Goal: Task Accomplishment & Management: Complete application form

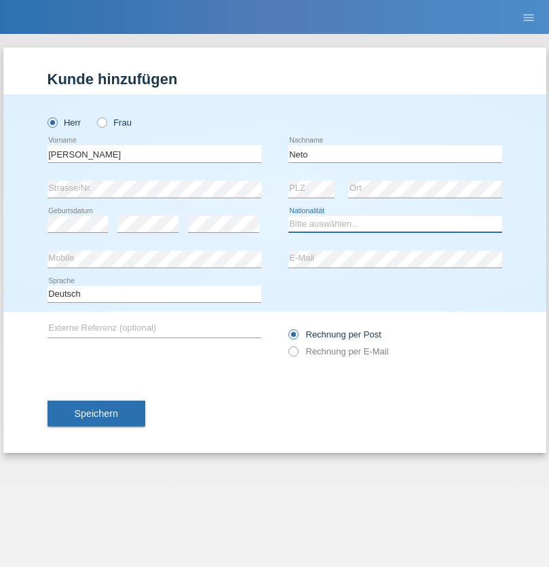
select select "CH"
radio input "true"
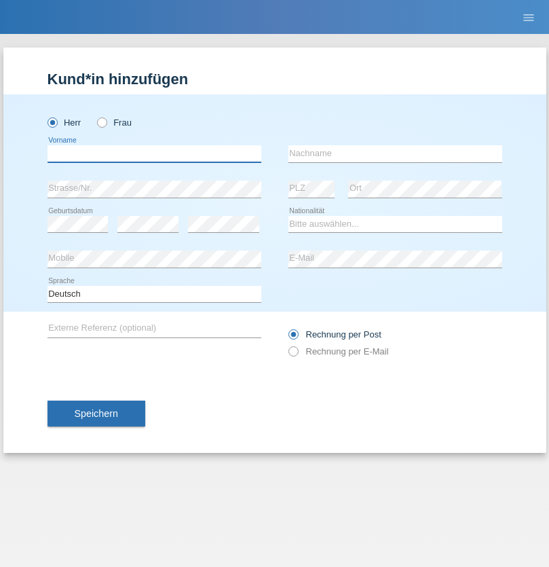
click at [154, 153] on input "text" at bounding box center [155, 153] width 214 height 17
type input "Nicolas"
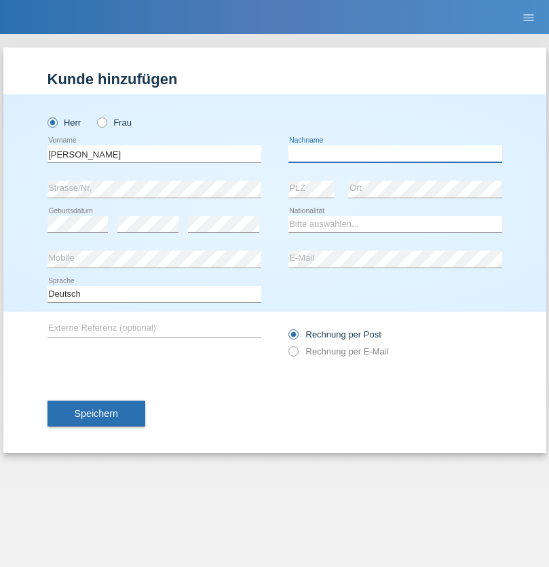
click at [395, 153] on input "text" at bounding box center [396, 153] width 214 height 17
type input "Meier"
select select "CH"
radio input "true"
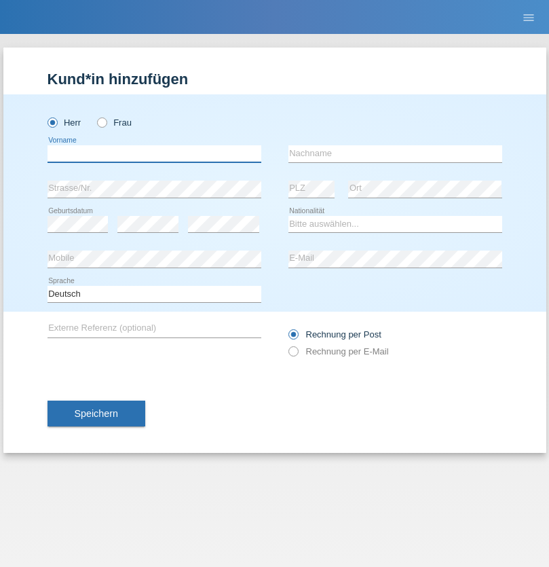
click at [154, 153] on input "text" at bounding box center [155, 153] width 214 height 17
type input "David"
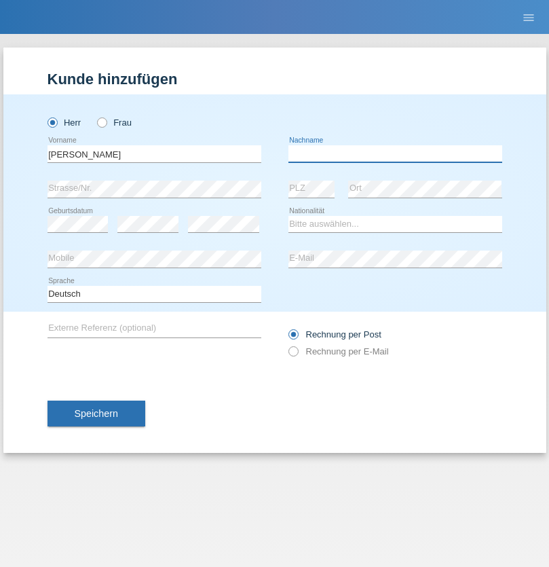
click at [395, 153] on input "text" at bounding box center [396, 153] width 214 height 17
type input "Nydegger"
select select "CH"
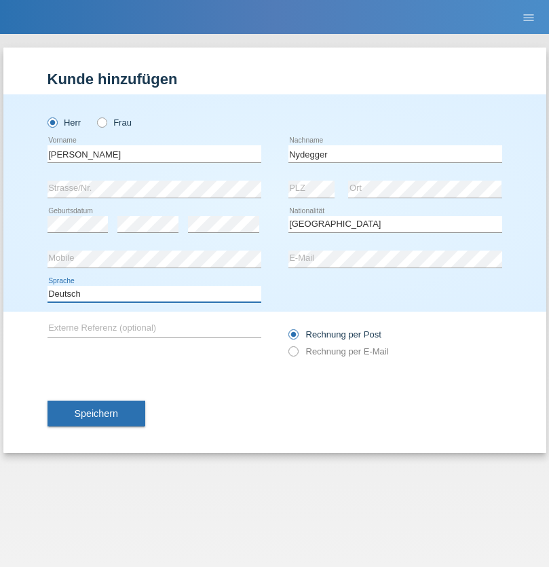
select select "en"
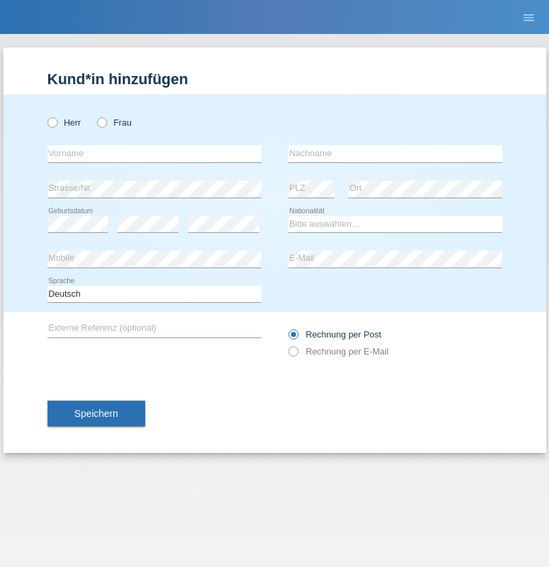
radio input "true"
click at [154, 153] on input "text" at bounding box center [155, 153] width 214 height 17
type input "Corinne"
click at [395, 153] on input "text" at bounding box center [396, 153] width 214 height 17
type input "Nydegger"
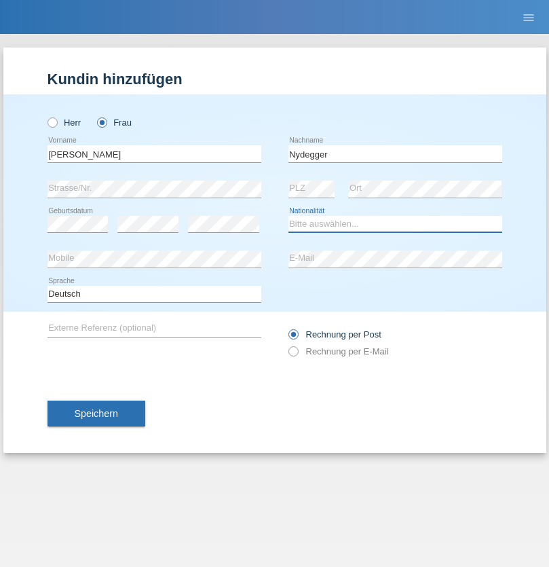
select select "CH"
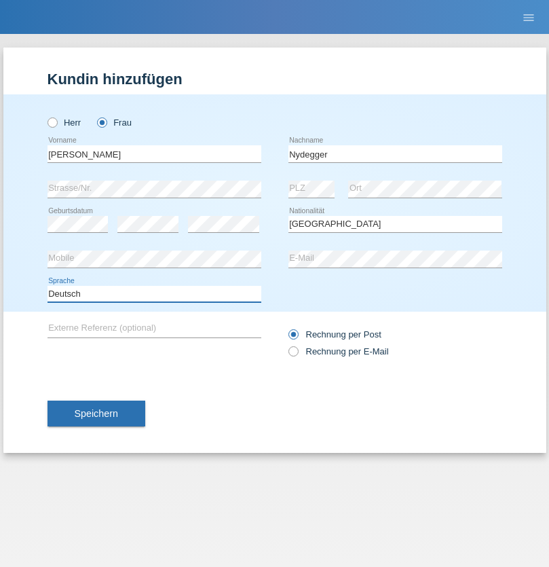
select select "en"
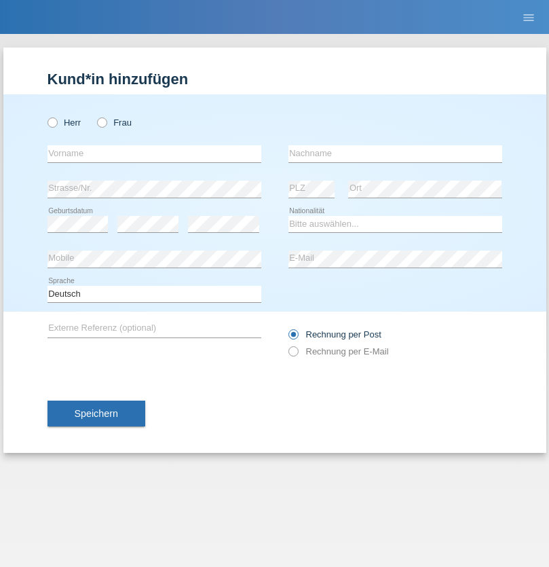
radio input "true"
click at [154, 153] on input "text" at bounding box center [155, 153] width 214 height 17
type input "Goekhan"
click at [395, 153] on input "text" at bounding box center [396, 153] width 214 height 17
type input "Akarsu"
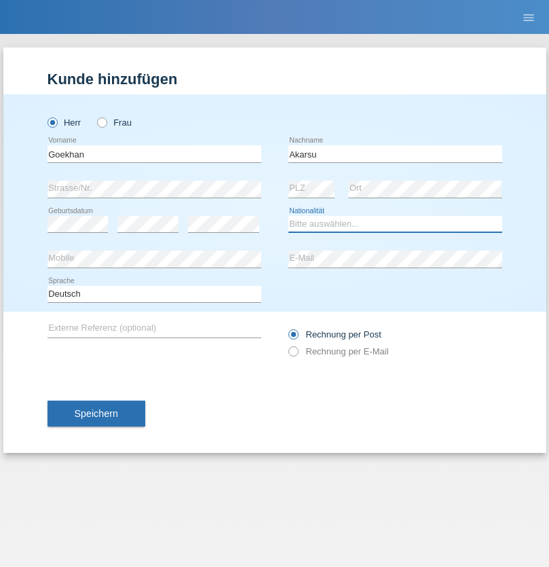
select select "AT"
select select "C"
select select "01"
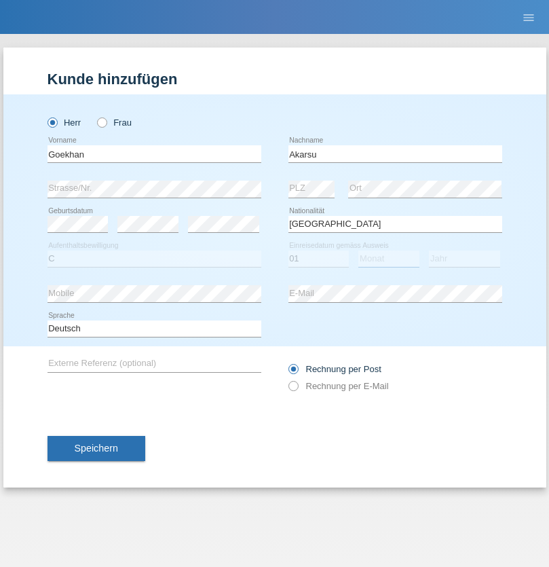
select select "05"
select select "2021"
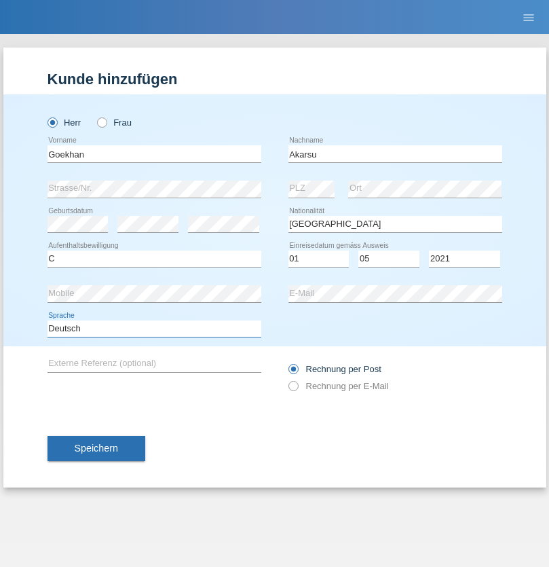
select select "en"
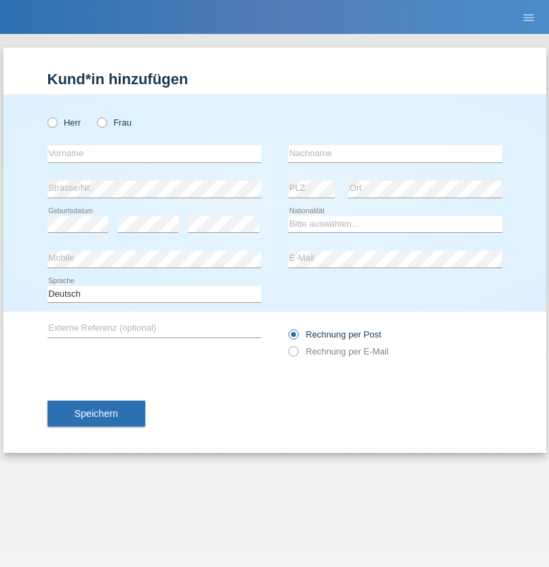
radio input "true"
click at [154, 153] on input "text" at bounding box center [155, 153] width 214 height 17
type input "Daniele"
click at [395, 153] on input "text" at bounding box center [396, 153] width 214 height 17
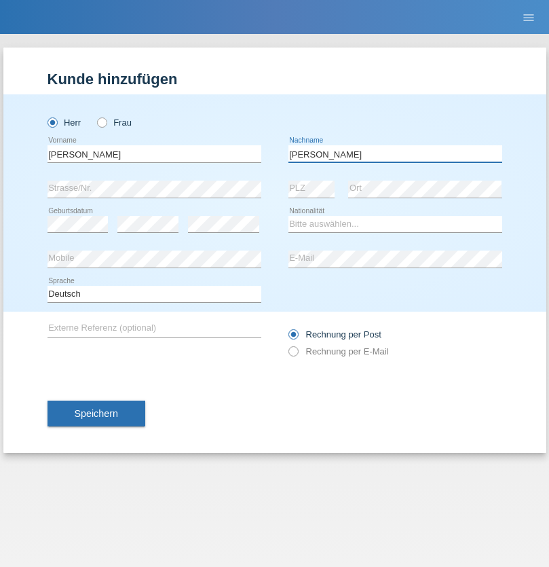
type input "Daniele"
select select "IT"
select select "C"
select select "22"
select select "06"
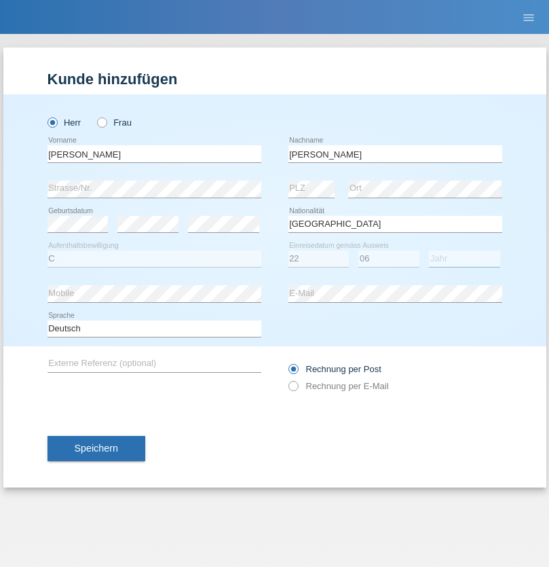
select select "1964"
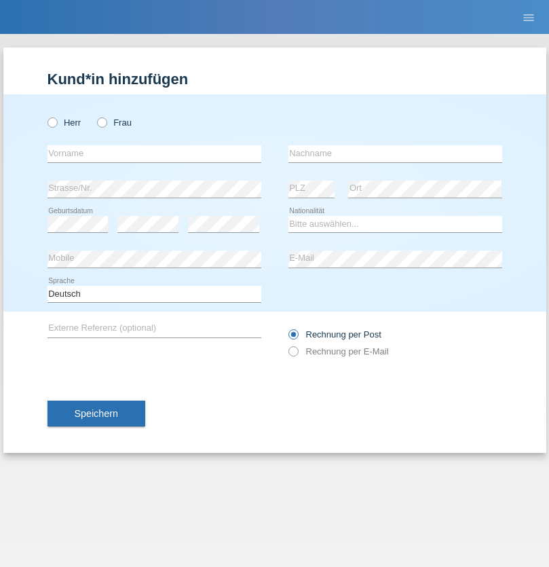
radio input "true"
click at [154, 153] on input "text" at bounding box center [155, 153] width 214 height 17
type input "[DATE]"
click at [395, 153] on input "text" at bounding box center [396, 153] width 214 height 17
type input "[PERSON_NAME]"
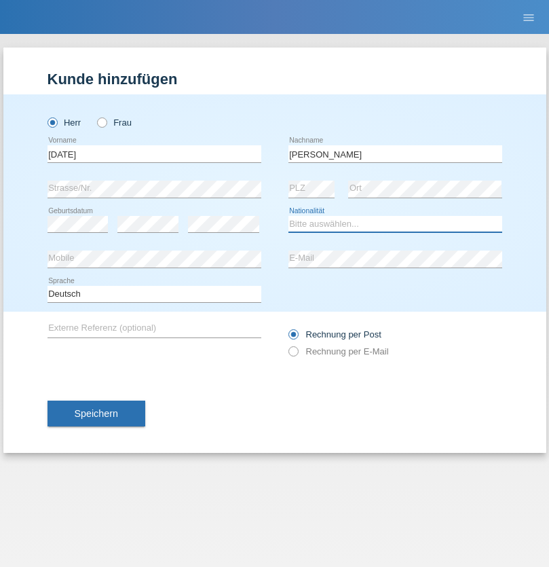
select select "IT"
select select "C"
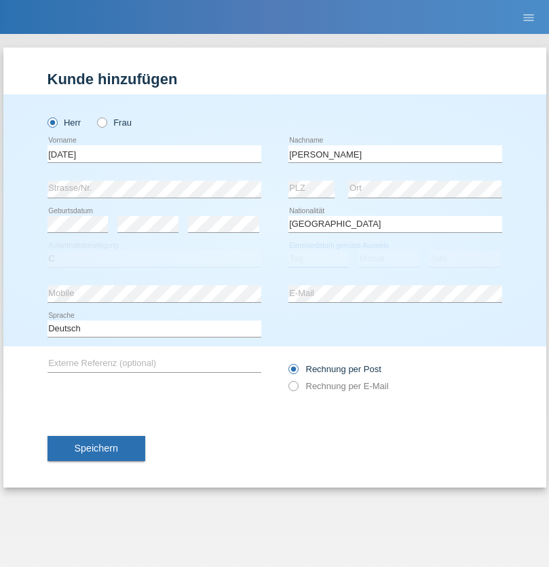
select select "01"
select select "05"
select select "2021"
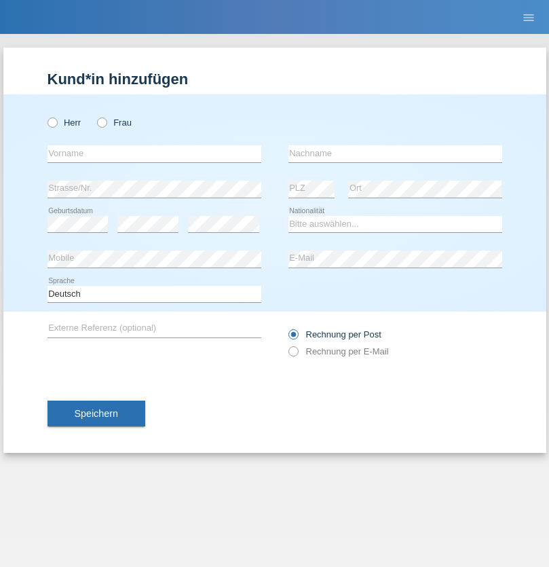
radio input "true"
click at [154, 153] on input "text" at bounding box center [155, 153] width 214 height 17
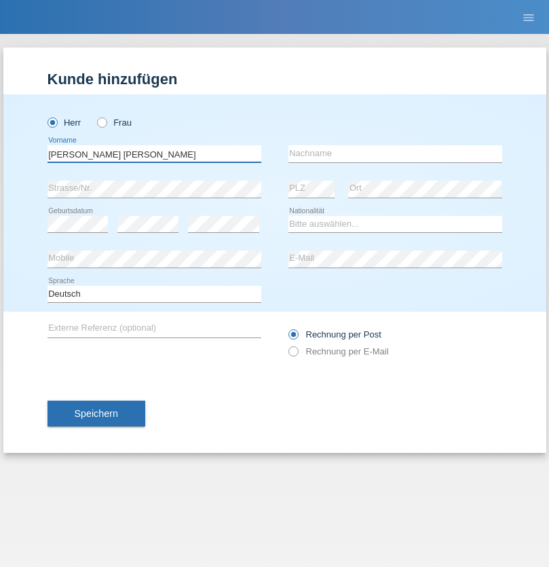
type input "[PERSON_NAME] [PERSON_NAME]"
click at [395, 153] on input "text" at bounding box center [396, 153] width 214 height 17
type input "Cislariu"
select select "CH"
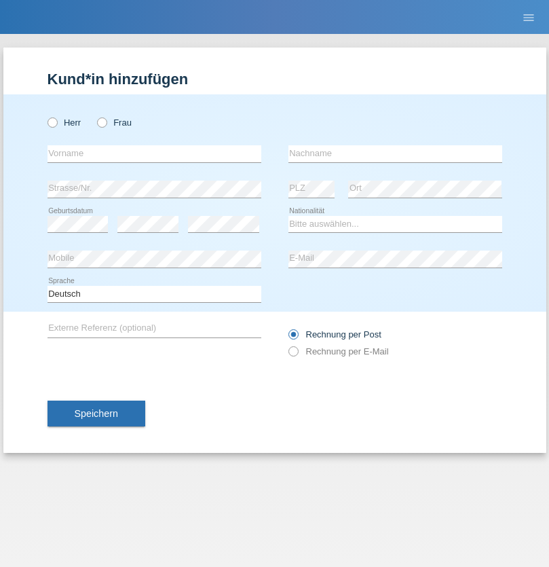
radio input "true"
select select "CH"
radio input "true"
click at [154, 153] on input "text" at bounding box center [155, 153] width 214 height 17
type input "[PERSON_NAME]"
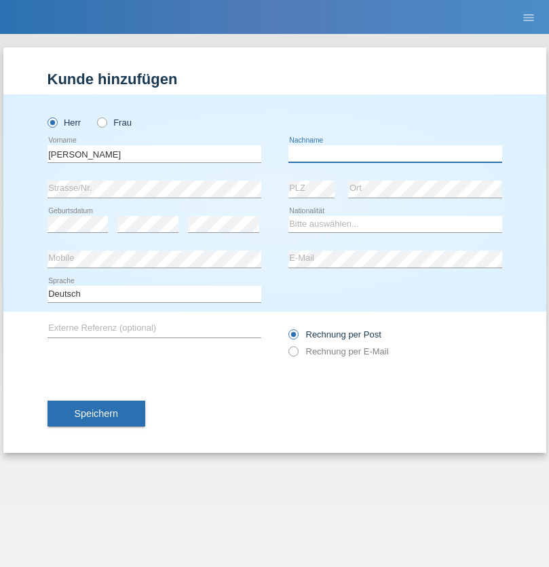
click at [395, 153] on input "text" at bounding box center [396, 153] width 214 height 17
type input "Kappelmayer"
select select "MG"
select select "C"
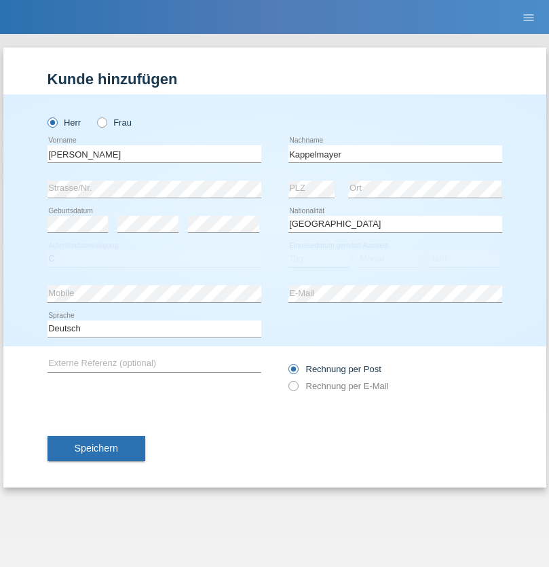
select select "01"
select select "09"
select select "2021"
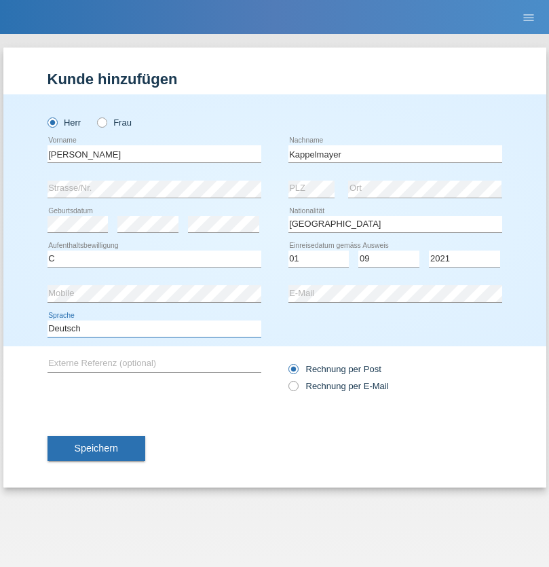
select select "en"
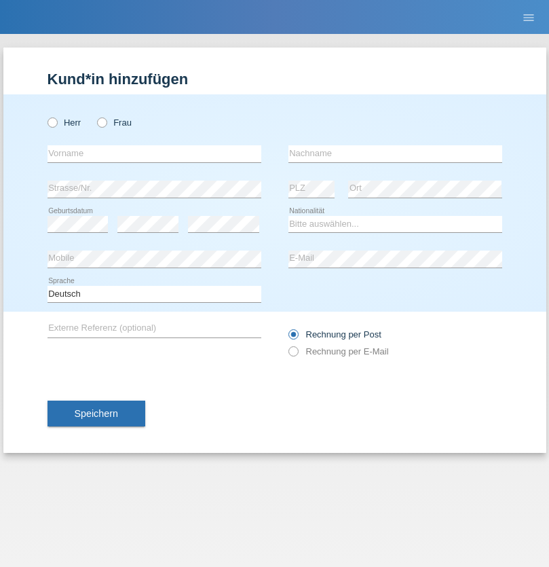
radio input "true"
click at [154, 153] on input "text" at bounding box center [155, 153] width 214 height 17
type input "firat"
click at [395, 153] on input "text" at bounding box center [396, 153] width 214 height 17
type input "kara"
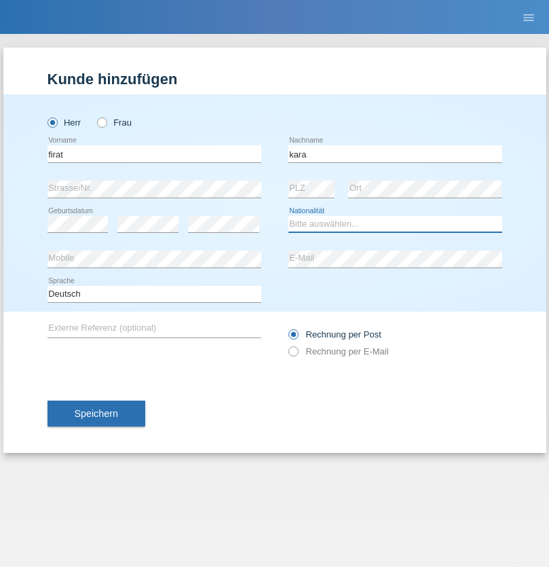
select select "CH"
radio input "true"
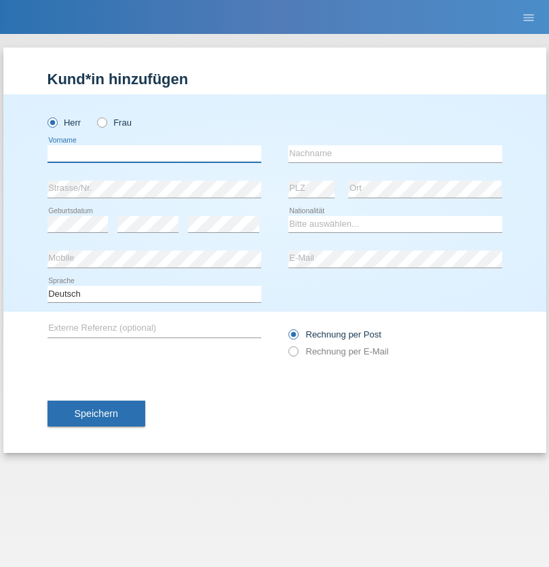
click at [154, 153] on input "text" at bounding box center [155, 153] width 214 height 17
type input "Jean Panda"
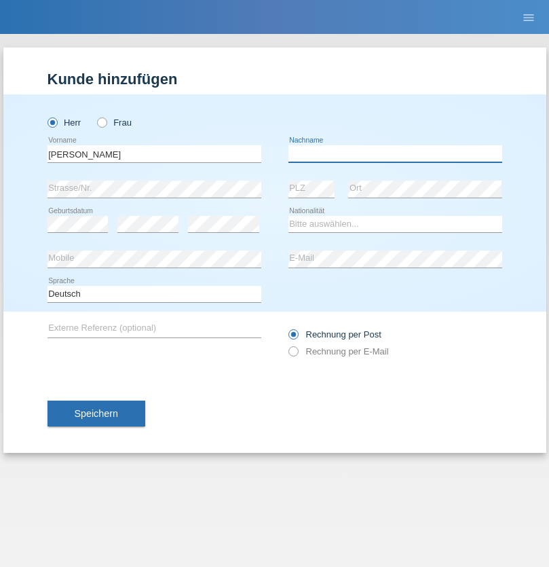
click at [395, 153] on input "text" at bounding box center [396, 153] width 214 height 17
type input "Panda nzinga"
select select "MN"
select select "C"
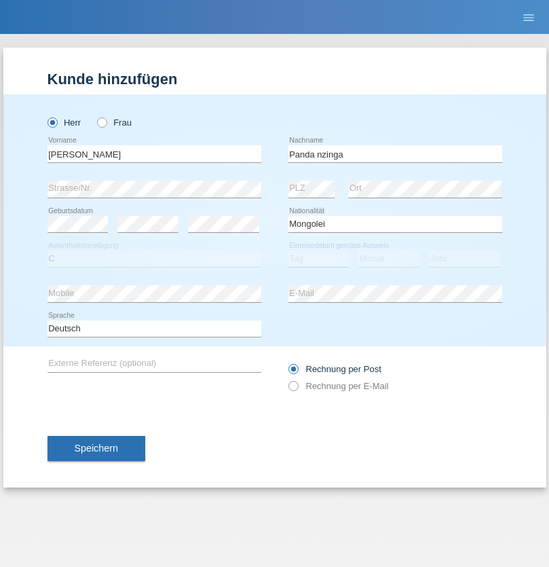
select select "28"
select select "11"
select select "2001"
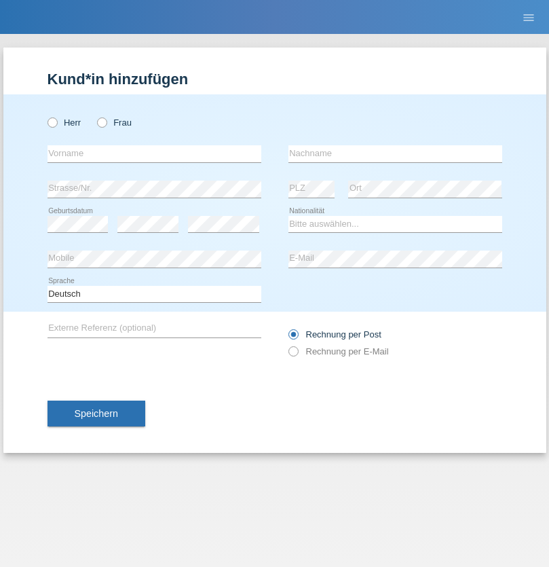
radio input "true"
select select "HU"
select select "C"
select select "30"
select select "10"
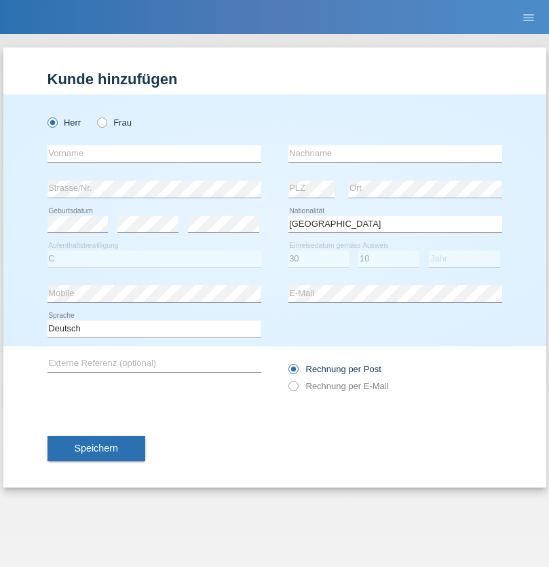
select select "2021"
